Goal: Transaction & Acquisition: Purchase product/service

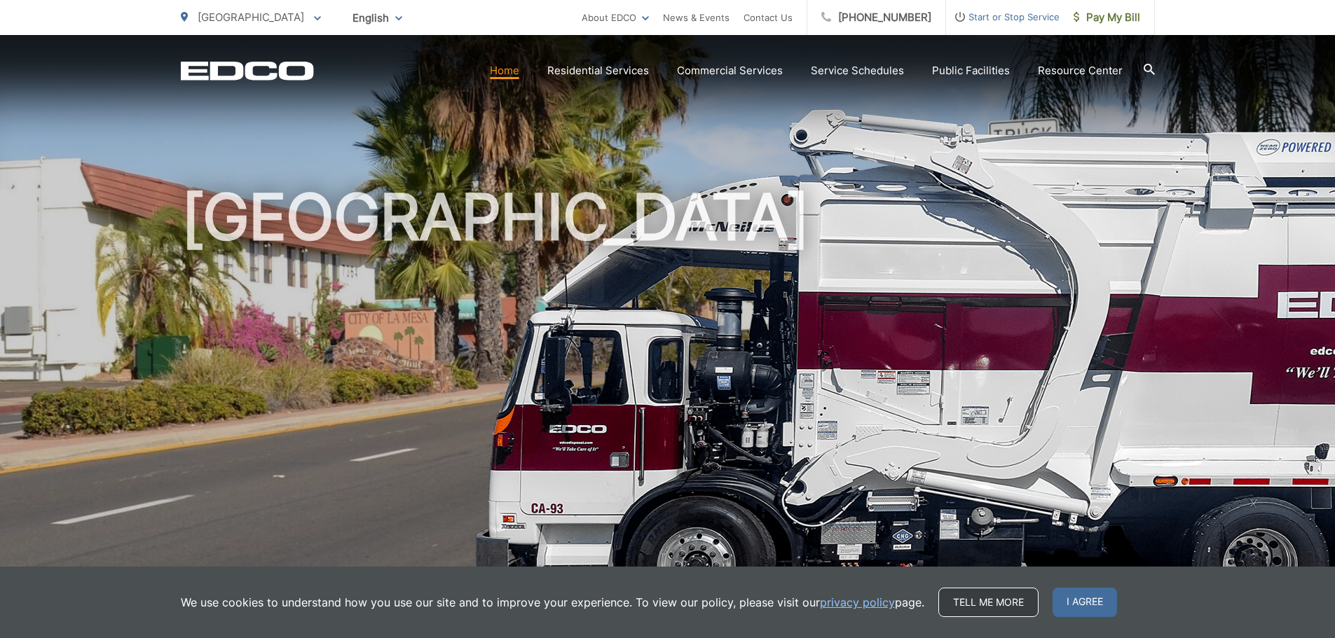
click at [982, 605] on link "Tell me more" at bounding box center [988, 602] width 100 height 29
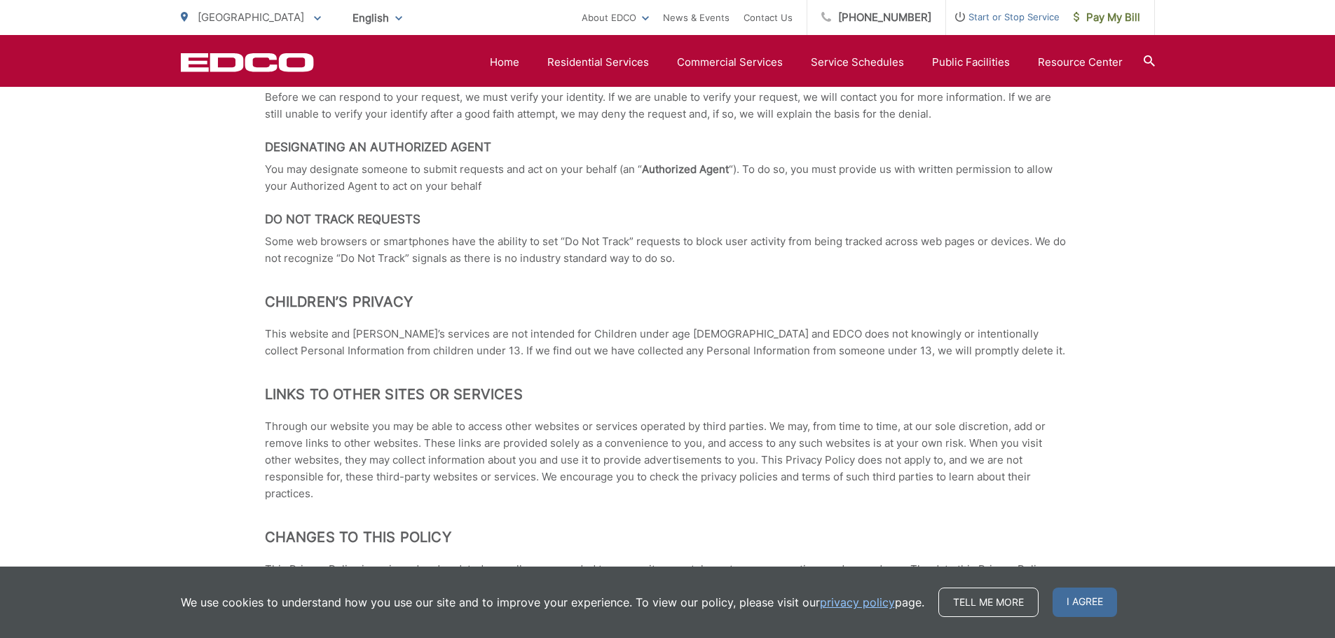
scroll to position [1231, 0]
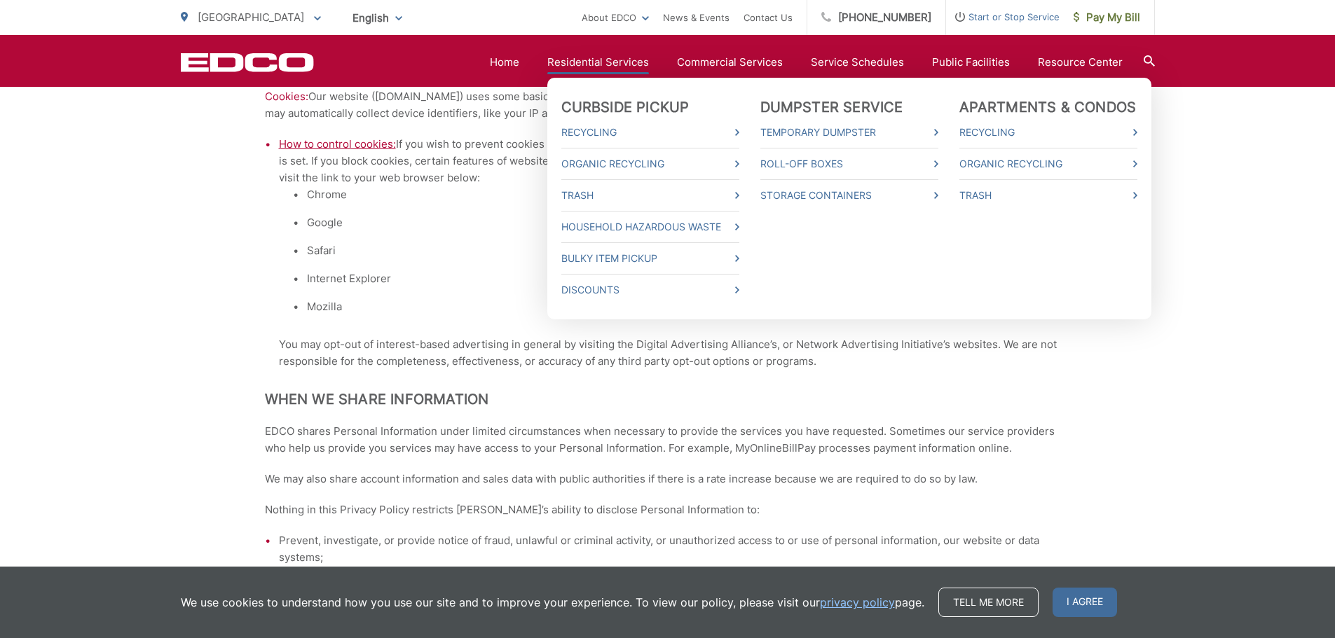
click at [589, 60] on link "Residential Services" at bounding box center [598, 62] width 102 height 17
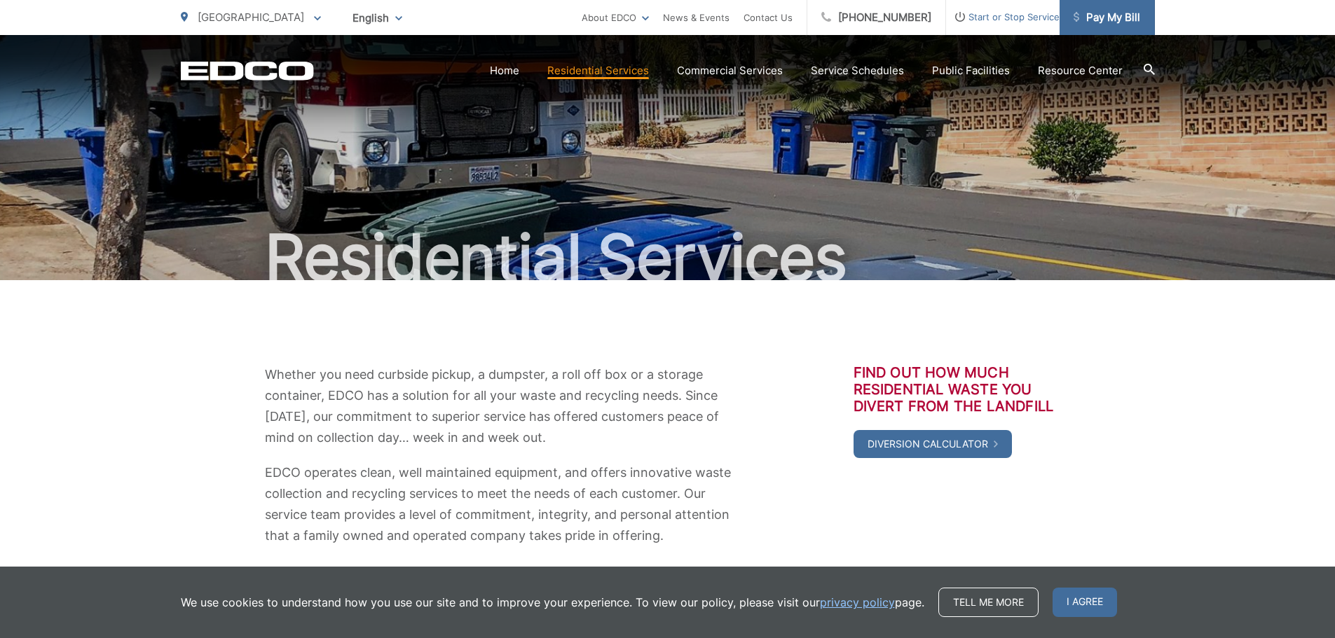
click at [1115, 18] on span "Pay My Bill" at bounding box center [1107, 17] width 67 height 17
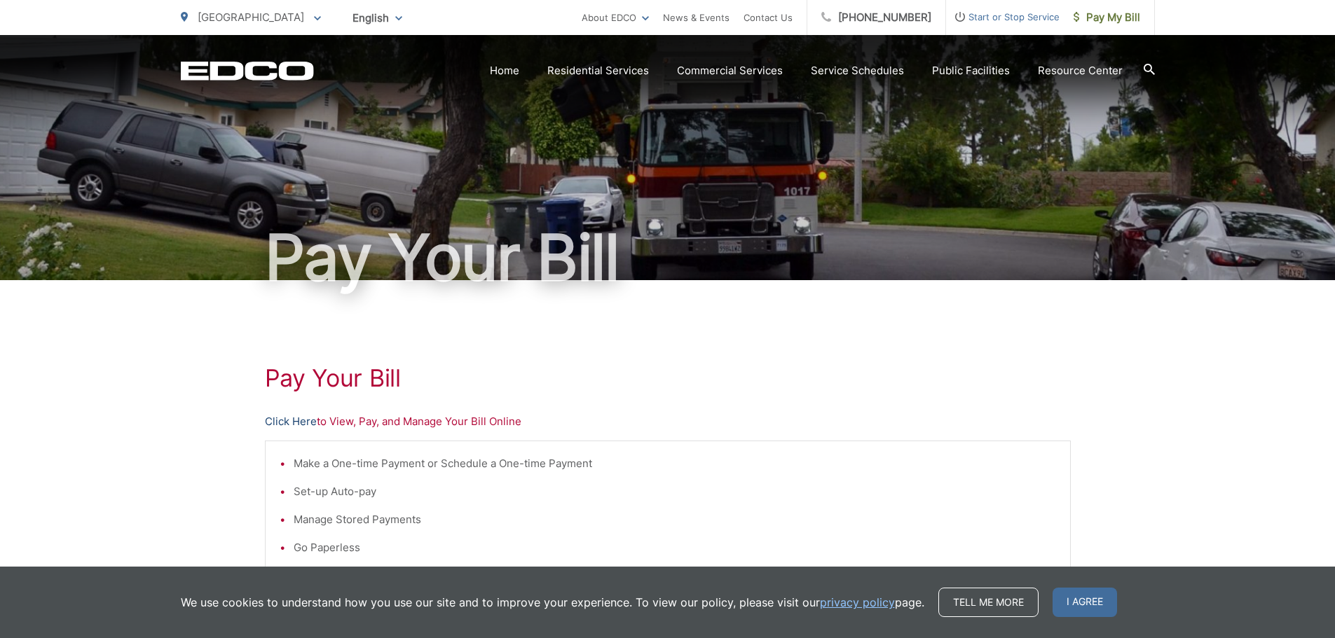
click at [306, 422] on link "Click Here" at bounding box center [291, 422] width 52 height 17
click at [291, 417] on link "Click Here" at bounding box center [291, 422] width 52 height 17
click at [298, 419] on link "Click Here" at bounding box center [291, 422] width 52 height 17
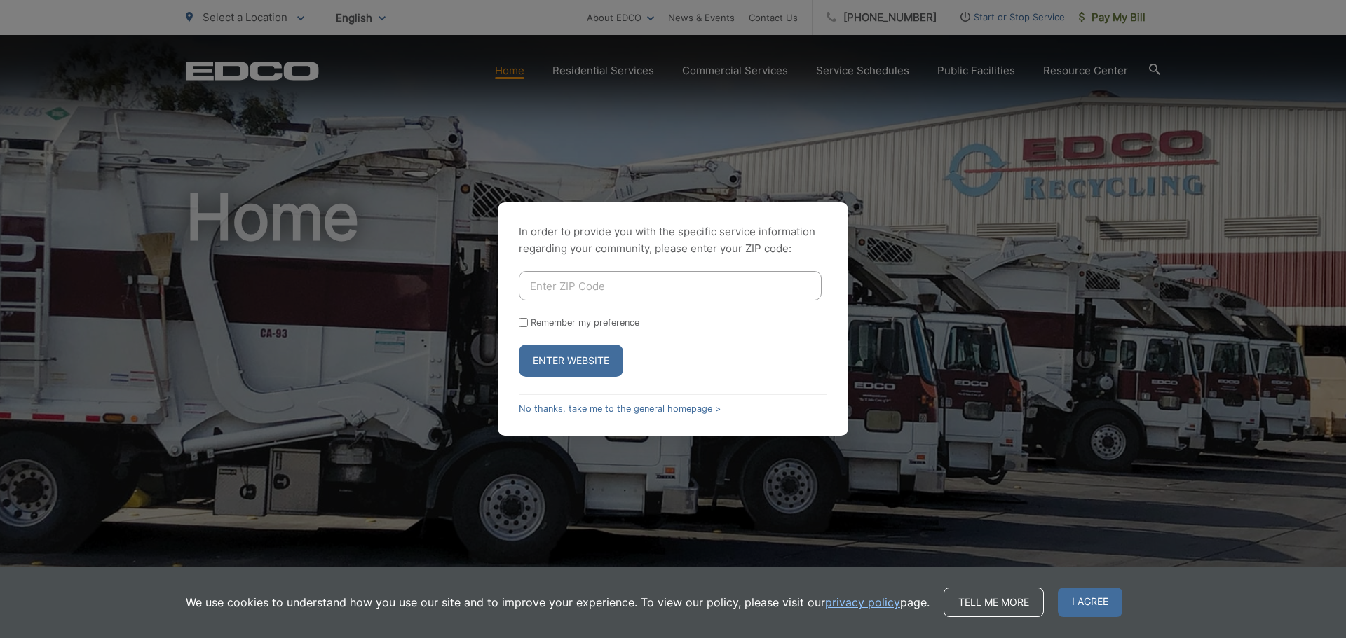
click at [1028, 65] on body "Home Back Home Residential Services Overview Curbside Pickup Recycling Organic …" at bounding box center [673, 319] width 1346 height 638
